Goal: Use online tool/utility: Utilize a website feature to perform a specific function

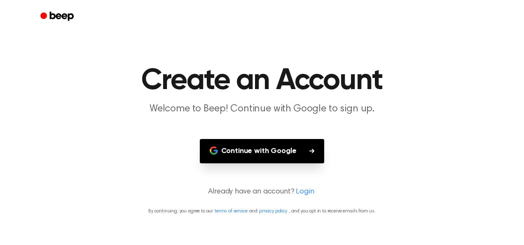
click at [295, 147] on button "Continue with Google" at bounding box center [262, 151] width 125 height 24
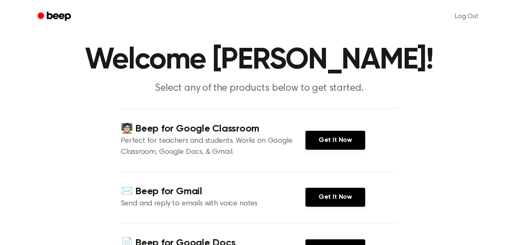
scroll to position [20, 0]
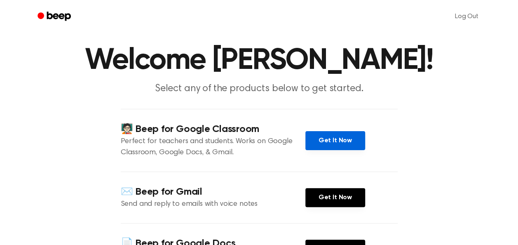
click at [315, 145] on link "Get It Now" at bounding box center [335, 140] width 60 height 19
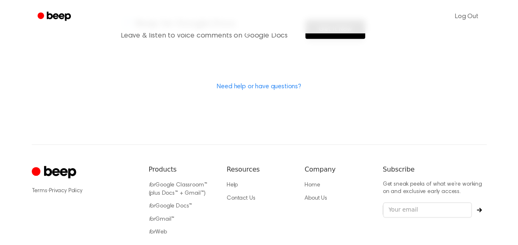
scroll to position [293, 0]
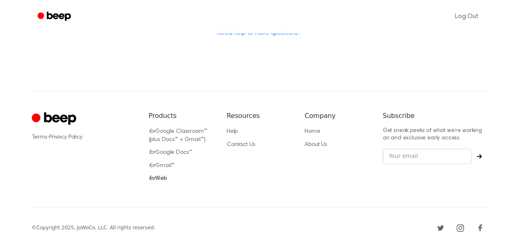
click at [165, 179] on link "for Web" at bounding box center [158, 179] width 18 height 6
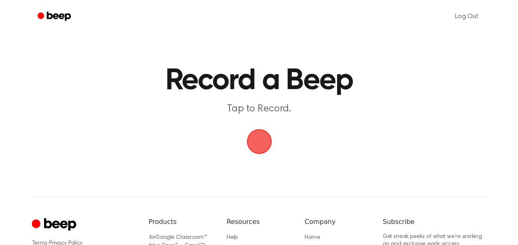
click at [257, 142] on span "button" at bounding box center [258, 141] width 25 height 25
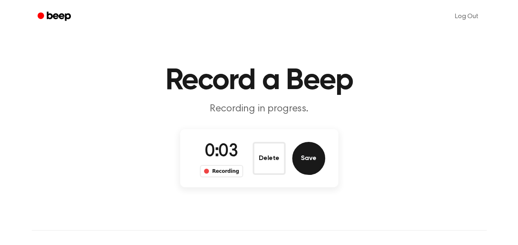
click at [313, 166] on button "Save" at bounding box center [308, 158] width 33 height 33
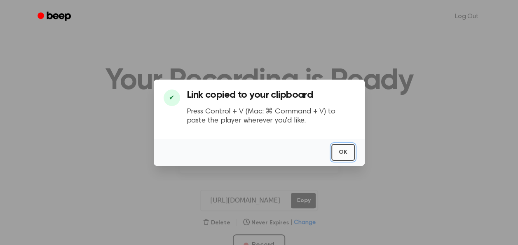
click at [343, 150] on button "OK" at bounding box center [342, 152] width 23 height 17
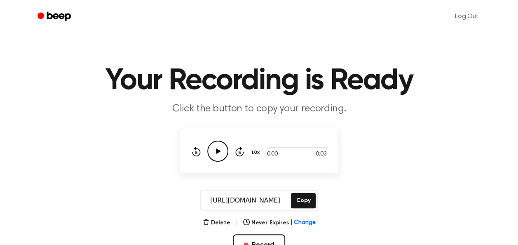
scroll to position [60, 0]
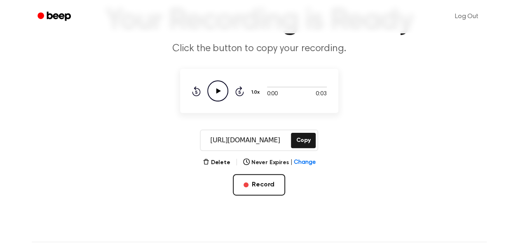
click at [221, 89] on icon "Play Audio" at bounding box center [217, 90] width 21 height 21
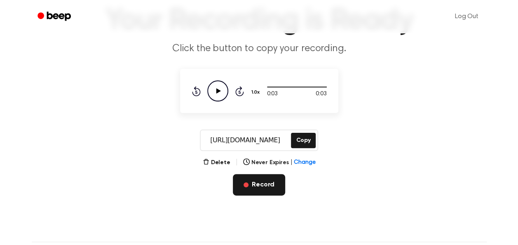
click at [269, 176] on button "Record" at bounding box center [259, 184] width 52 height 21
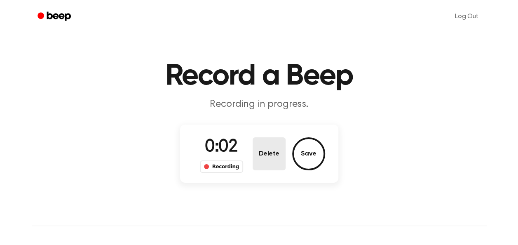
scroll to position [2, 0]
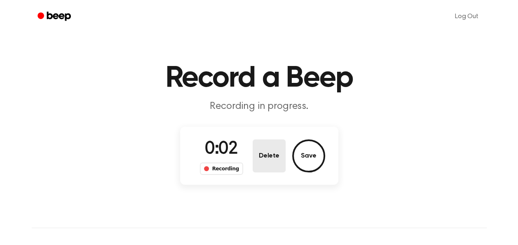
click at [271, 157] on button "Delete" at bounding box center [269, 155] width 33 height 33
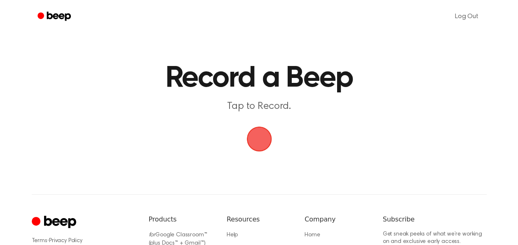
click at [256, 143] on span "button" at bounding box center [258, 139] width 30 height 30
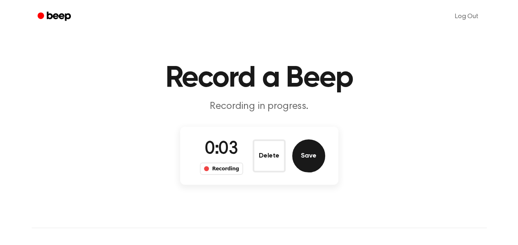
click at [305, 153] on button "Save" at bounding box center [308, 155] width 33 height 33
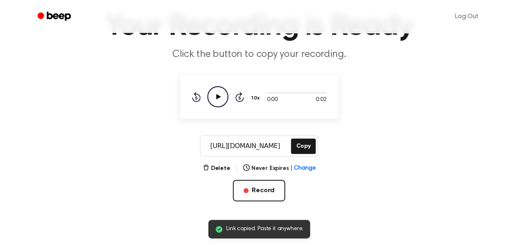
scroll to position [55, 0]
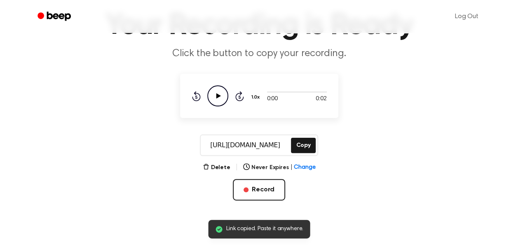
click at [217, 96] on icon at bounding box center [218, 95] width 5 height 5
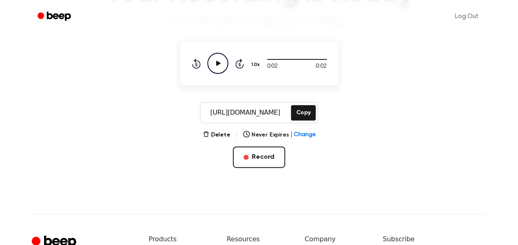
scroll to position [88, 0]
click at [268, 151] on button "Record" at bounding box center [259, 156] width 52 height 21
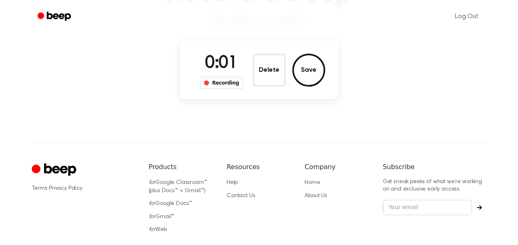
scroll to position [47, 0]
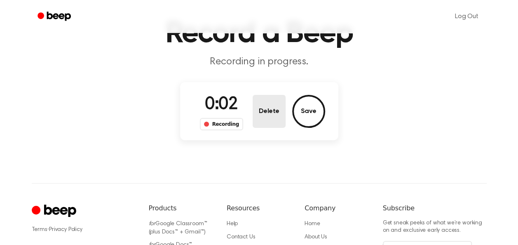
click at [269, 112] on button "Delete" at bounding box center [269, 111] width 33 height 33
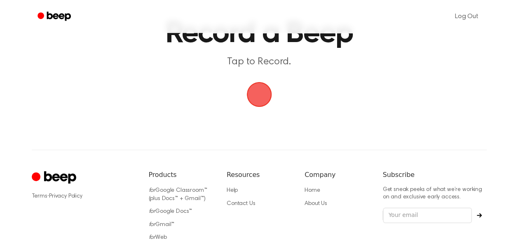
scroll to position [0, 0]
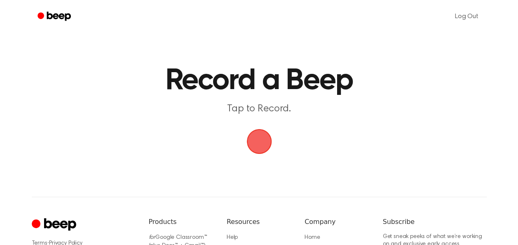
click at [258, 136] on span "button" at bounding box center [259, 141] width 28 height 28
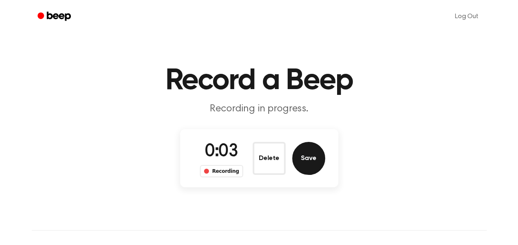
click at [306, 152] on button "Save" at bounding box center [308, 158] width 33 height 33
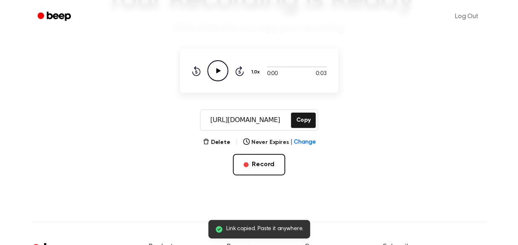
scroll to position [81, 0]
click at [215, 68] on icon "Play Audio" at bounding box center [217, 70] width 21 height 21
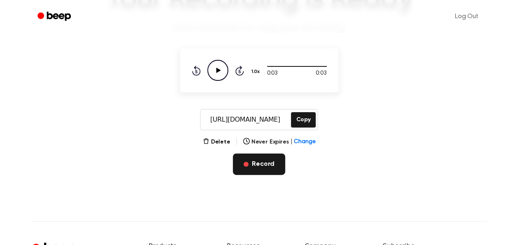
click at [270, 158] on button "Record" at bounding box center [259, 163] width 52 height 21
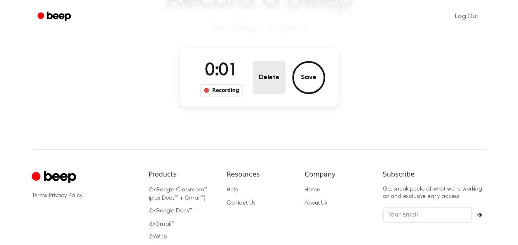
click at [264, 71] on button "Delete" at bounding box center [269, 77] width 33 height 33
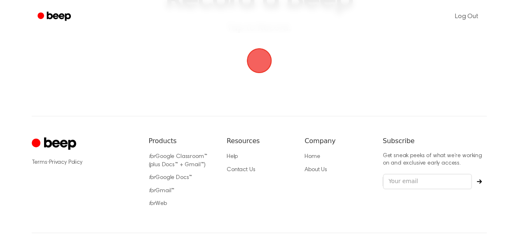
scroll to position [0, 0]
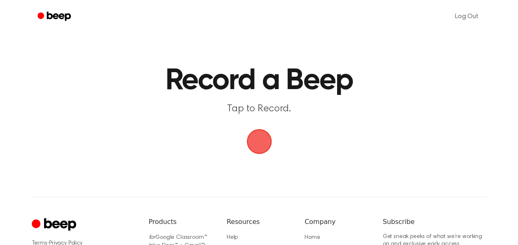
click at [255, 142] on span "button" at bounding box center [259, 141] width 27 height 27
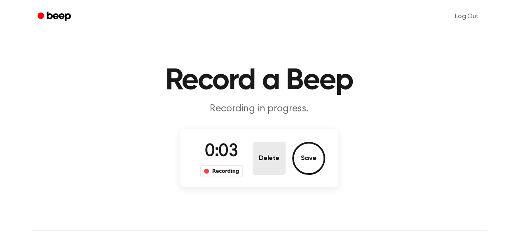
click at [268, 150] on button "Delete" at bounding box center [269, 158] width 33 height 33
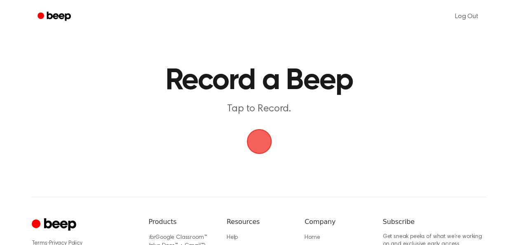
click at [259, 143] on span "button" at bounding box center [259, 141] width 28 height 28
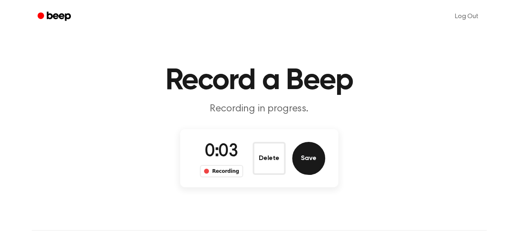
click at [311, 157] on button "Save" at bounding box center [308, 158] width 33 height 33
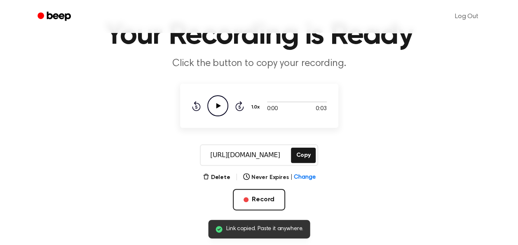
scroll to position [46, 0]
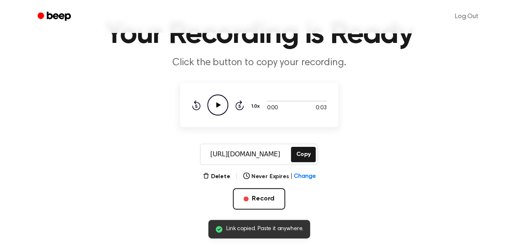
click at [216, 102] on icon "Play Audio" at bounding box center [217, 104] width 21 height 21
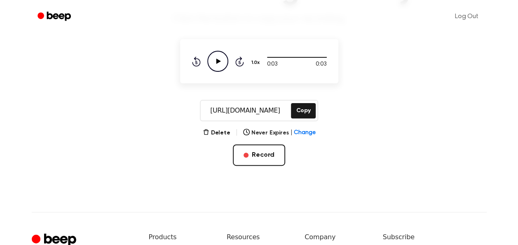
scroll to position [94, 0]
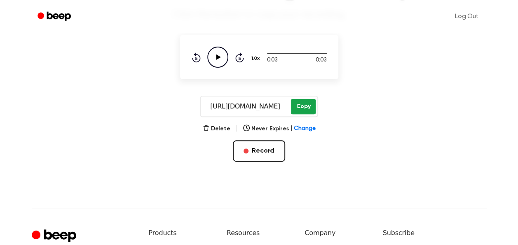
click at [297, 108] on button "Copy" at bounding box center [303, 106] width 24 height 15
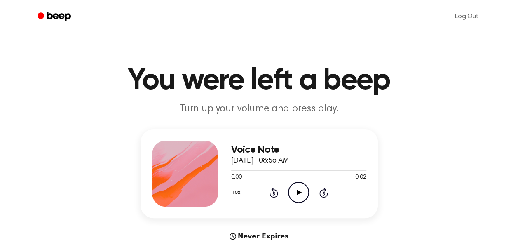
click at [300, 193] on icon at bounding box center [299, 192] width 5 height 5
